Goal: Information Seeking & Learning: Learn about a topic

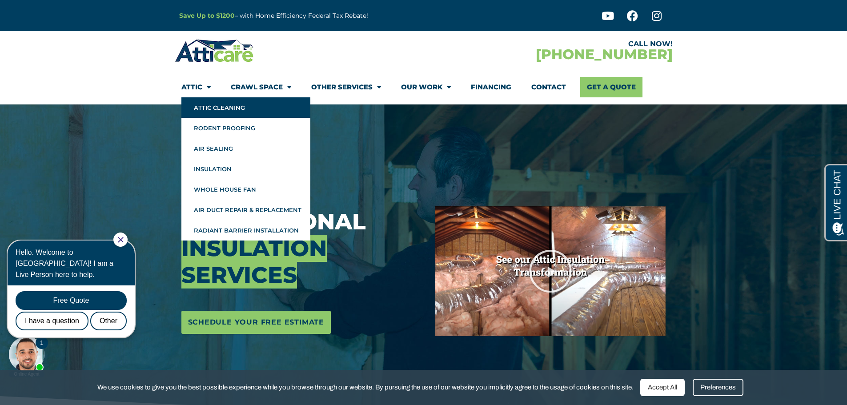
click at [216, 107] on link "Attic Cleaning" at bounding box center [245, 107] width 129 height 20
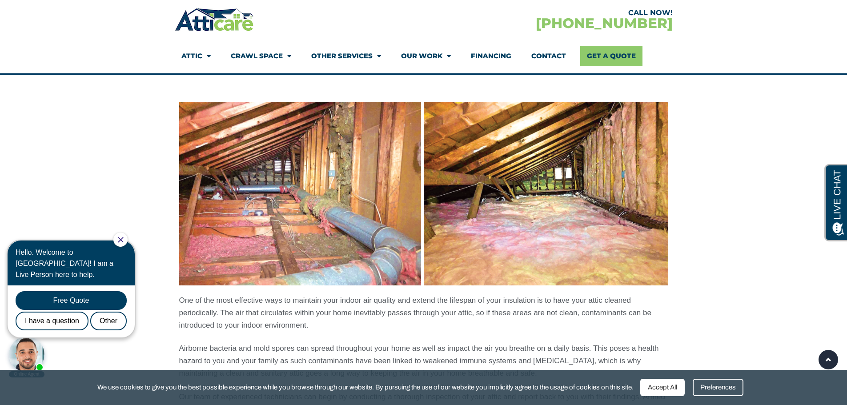
scroll to position [533, 0]
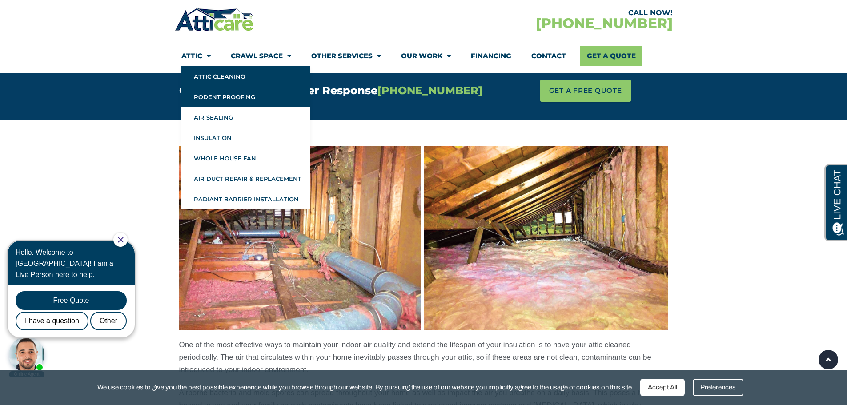
click at [221, 96] on link "Rodent Proofing" at bounding box center [245, 97] width 129 height 20
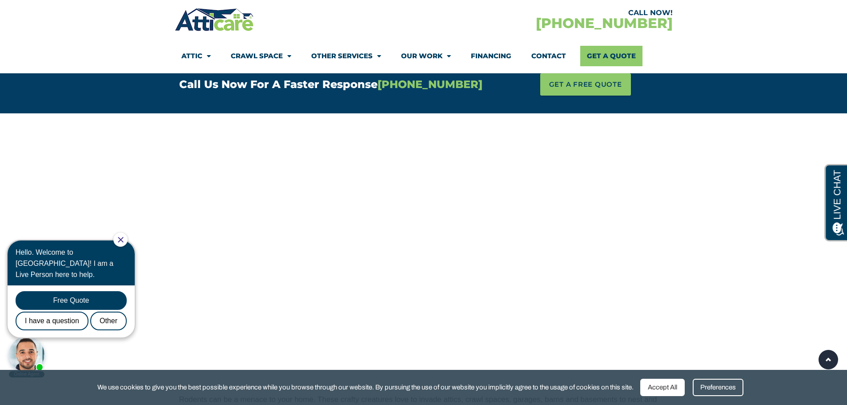
scroll to position [489, 0]
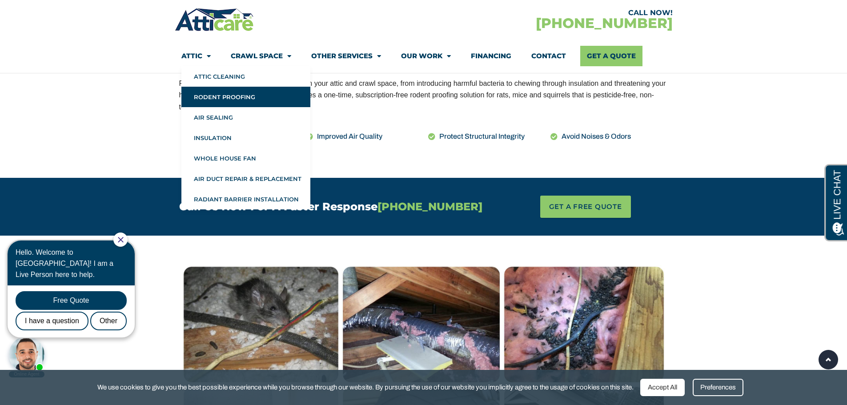
click at [204, 54] on span "Menu" at bounding box center [206, 56] width 8 height 16
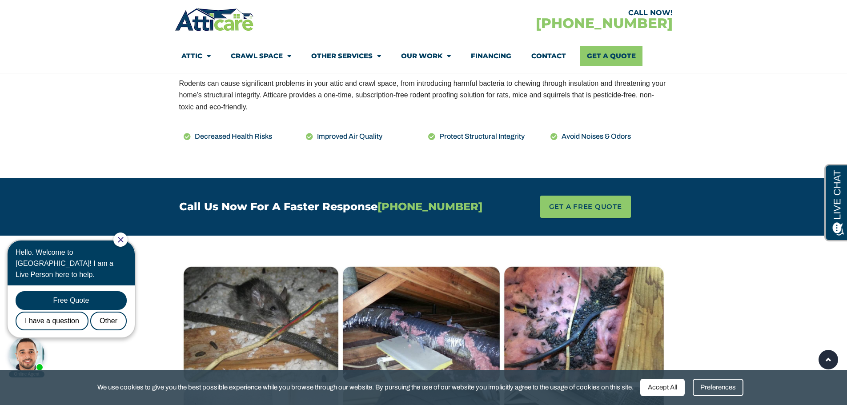
click at [204, 54] on span "Menu" at bounding box center [206, 56] width 8 height 16
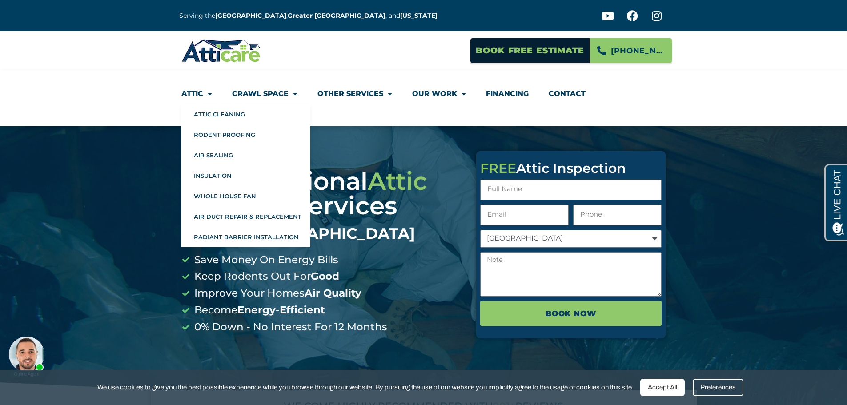
click at [194, 92] on link "Attic" at bounding box center [196, 94] width 31 height 20
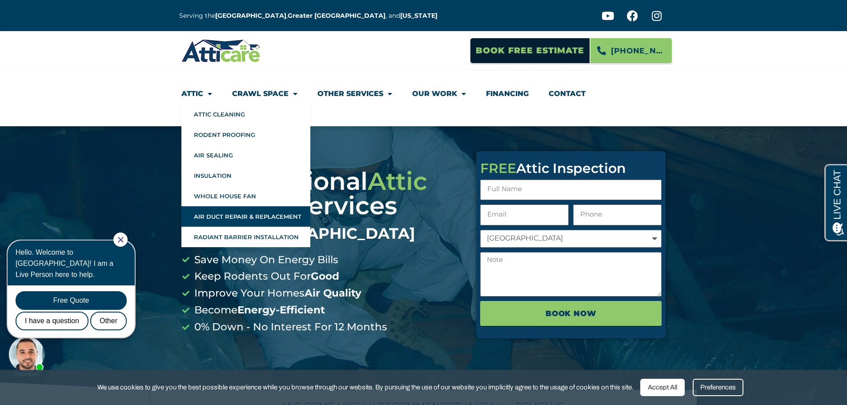
click at [222, 215] on link "Air Duct Repair & Replacement" at bounding box center [245, 216] width 129 height 20
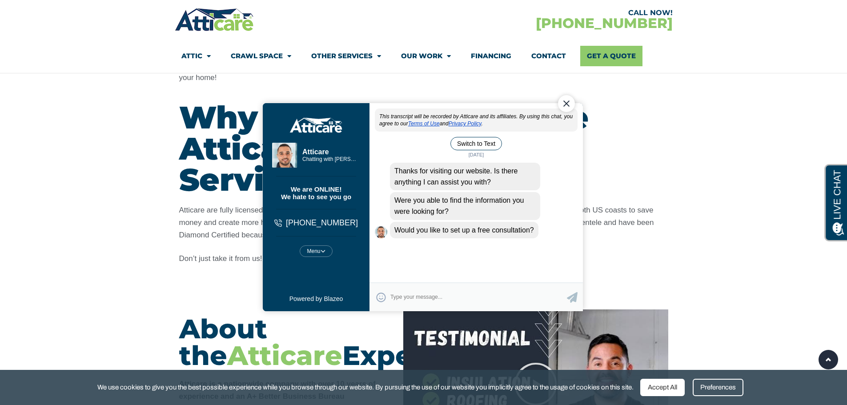
click at [80, 27] on section "CALL NOW! 1-866-642-6588 Attic Attic Cleaning Rodent Proofing Air Sealing Insul…" at bounding box center [423, 36] width 847 height 73
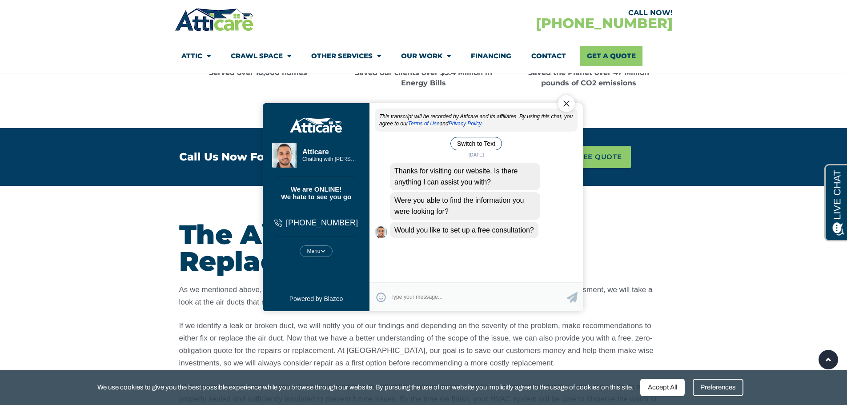
scroll to position [731, 0]
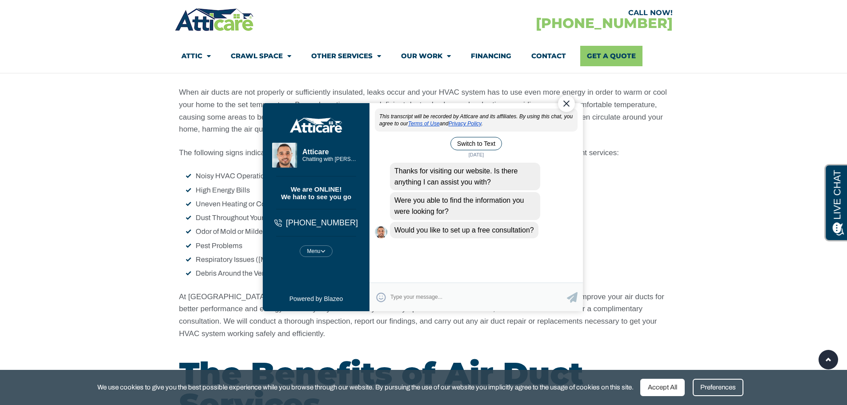
drag, startPoint x: 563, startPoint y: 102, endPoint x: 816, endPoint y: 176, distance: 263.9
click at [563, 102] on div "Close Chat" at bounding box center [565, 103] width 17 height 17
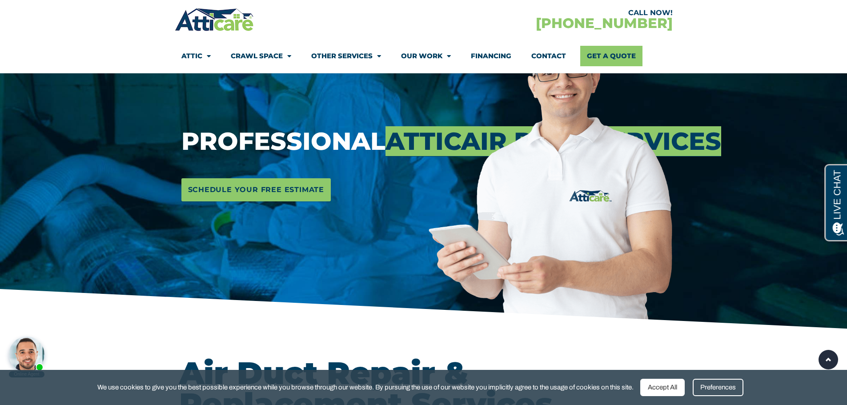
scroll to position [0, 0]
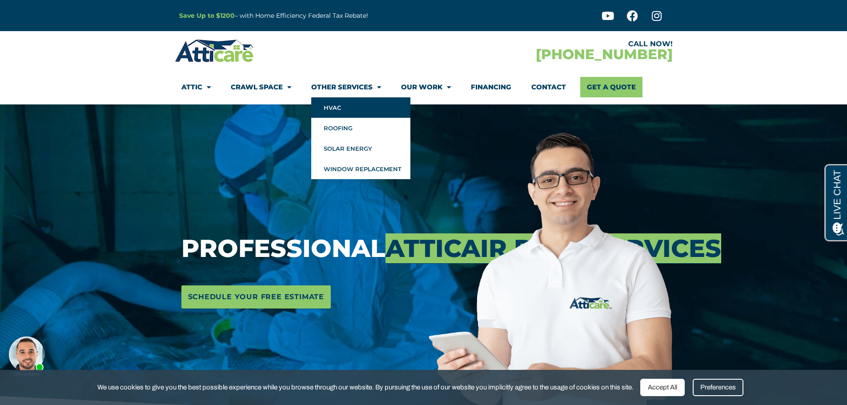
click at [331, 107] on link "HVAC" at bounding box center [360, 107] width 99 height 20
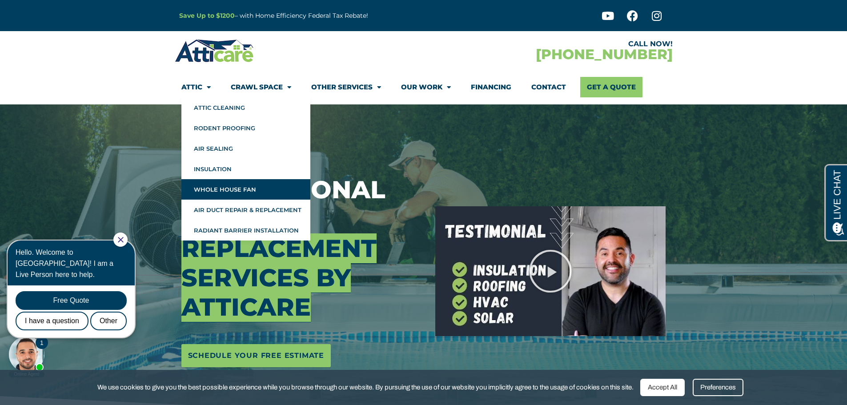
click at [206, 188] on link "Whole House Fan" at bounding box center [245, 189] width 129 height 20
